Goal: Check status: Check status

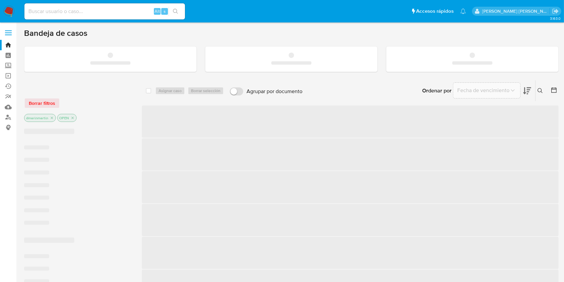
click at [50, 12] on input at bounding box center [104, 11] width 160 height 9
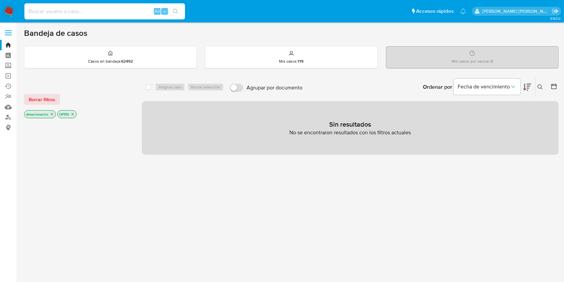
paste input "2637662886"
type input "2637662886"
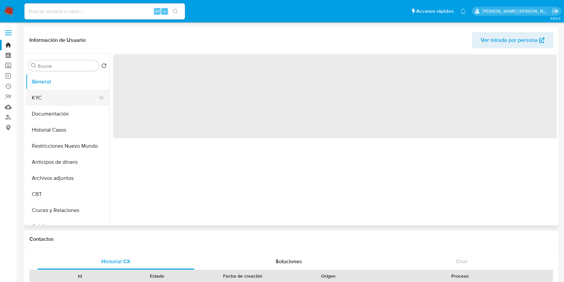
select select "10"
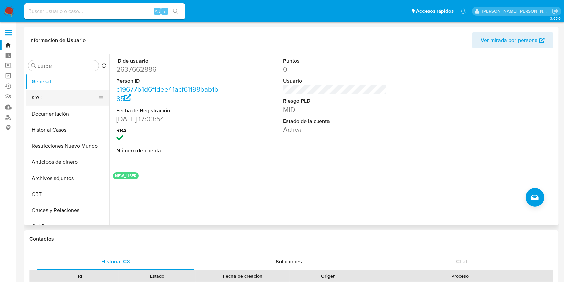
click at [47, 91] on button "KYC" at bounding box center [65, 98] width 78 height 16
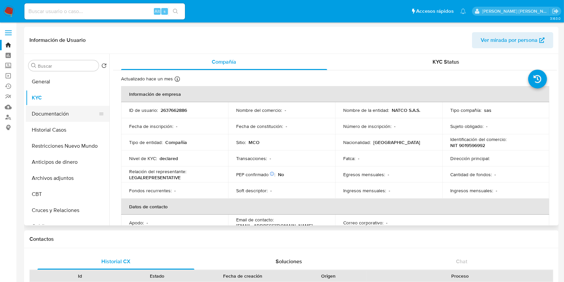
click at [56, 108] on button "Documentación" at bounding box center [65, 114] width 78 height 16
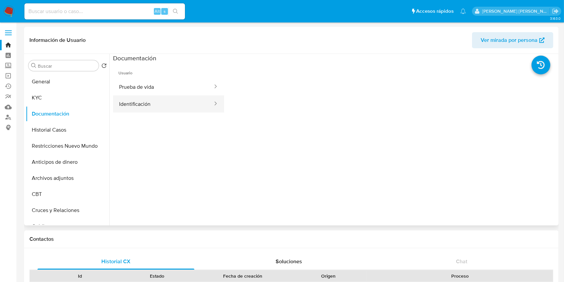
click at [160, 105] on button "Identificación" at bounding box center [163, 103] width 100 height 17
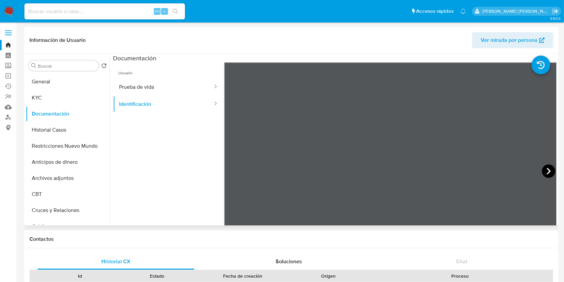
click at [542, 170] on icon at bounding box center [548, 170] width 13 height 13
click at [236, 174] on icon at bounding box center [232, 170] width 13 height 13
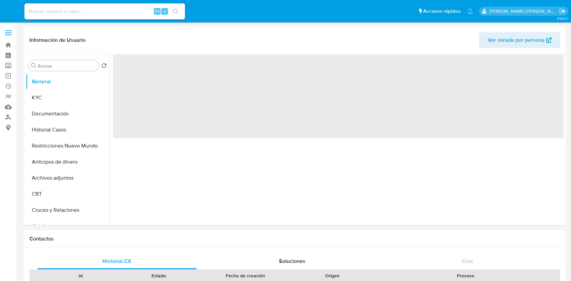
select select "10"
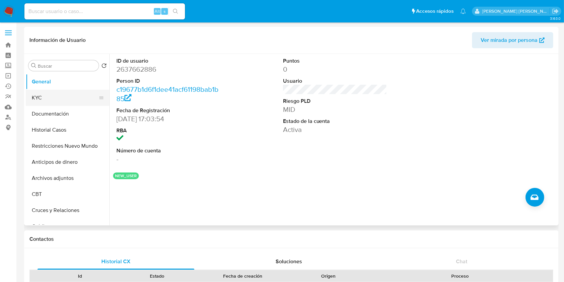
click at [47, 102] on button "KYC" at bounding box center [65, 98] width 78 height 16
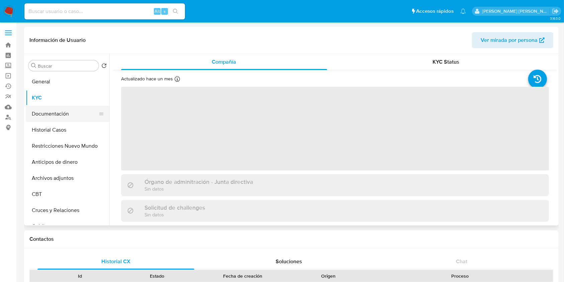
click at [56, 114] on button "Documentación" at bounding box center [65, 114] width 78 height 16
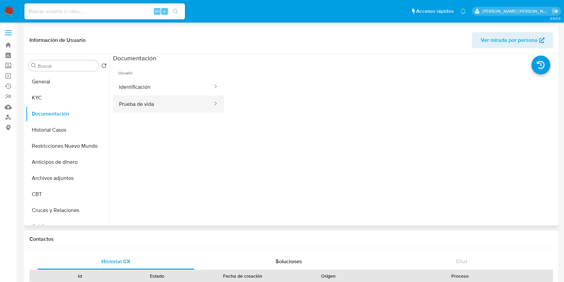
click at [159, 103] on button "Prueba de vida" at bounding box center [163, 103] width 100 height 17
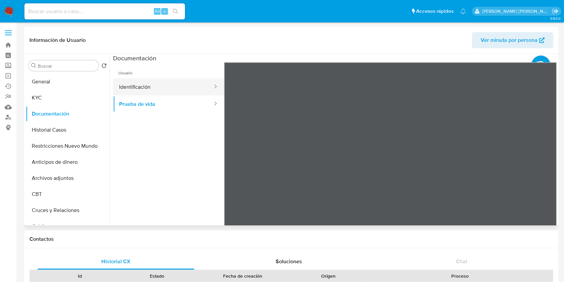
click at [170, 90] on button "Identificación" at bounding box center [163, 86] width 100 height 17
